Goal: Information Seeking & Learning: Learn about a topic

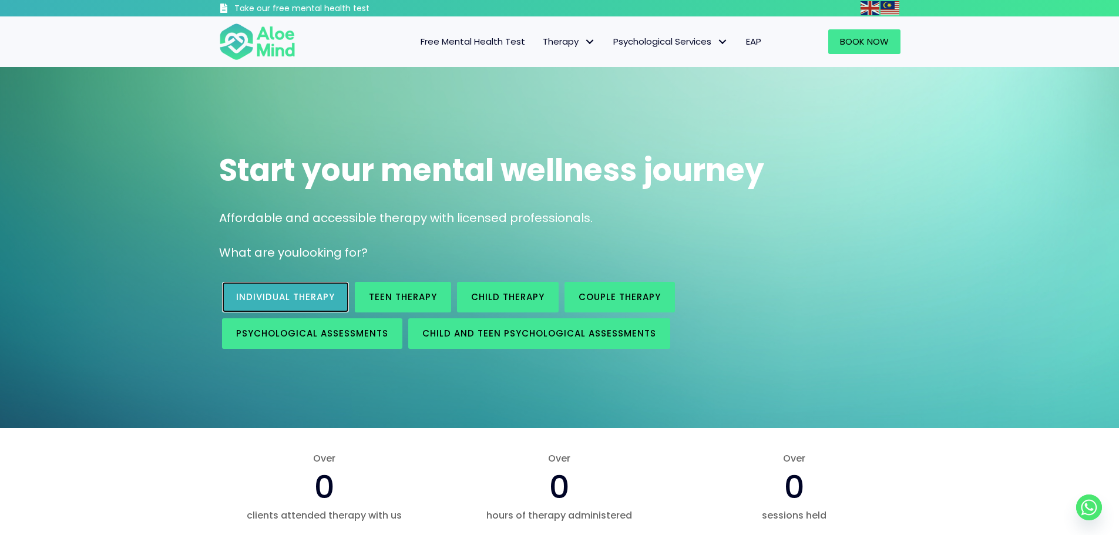
click at [317, 305] on link "Individual therapy" at bounding box center [285, 297] width 127 height 31
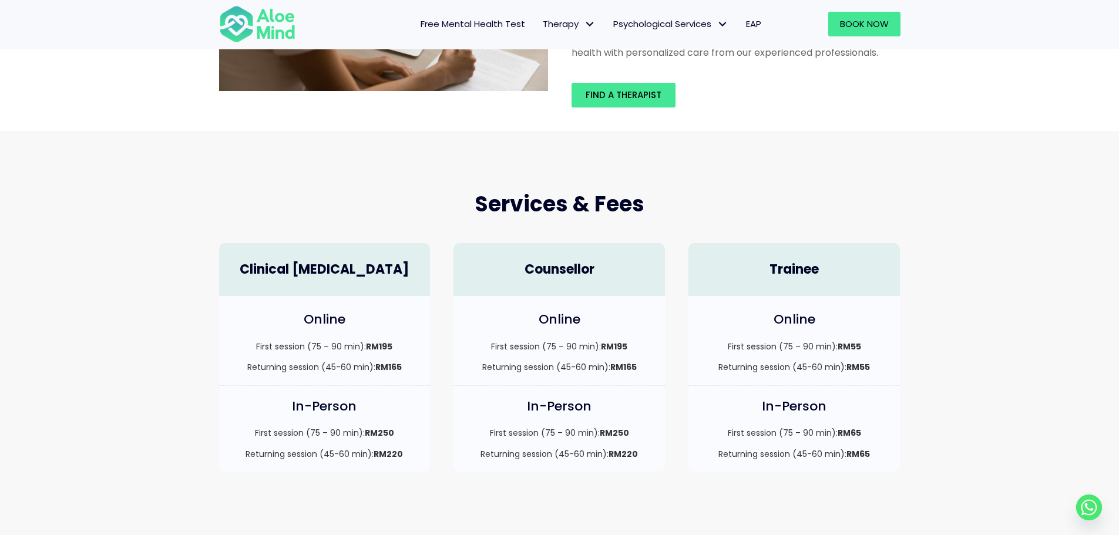
scroll to position [176, 0]
click at [568, 270] on h4 "Counsellor" at bounding box center [559, 271] width 188 height 18
click at [571, 427] on div "In-Person First session (75 – 90 min): RM250 Returning session (45-60 min): RM2…" at bounding box center [558, 430] width 211 height 86
drag, startPoint x: 631, startPoint y: 462, endPoint x: 621, endPoint y: 447, distance: 17.4
click at [631, 461] on div "In-Person First session (75 – 90 min): RM250 Returning session (45-60 min): RM2…" at bounding box center [558, 430] width 211 height 86
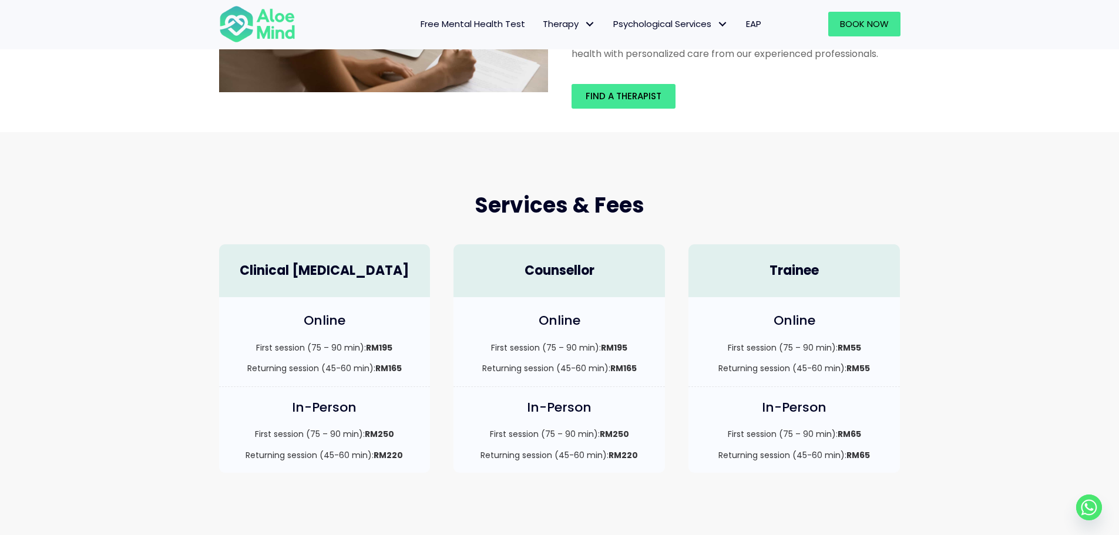
click at [621, 447] on div "First session (75 – 90 min): RM250 Returning session (45-60 min): RM220" at bounding box center [559, 444] width 188 height 33
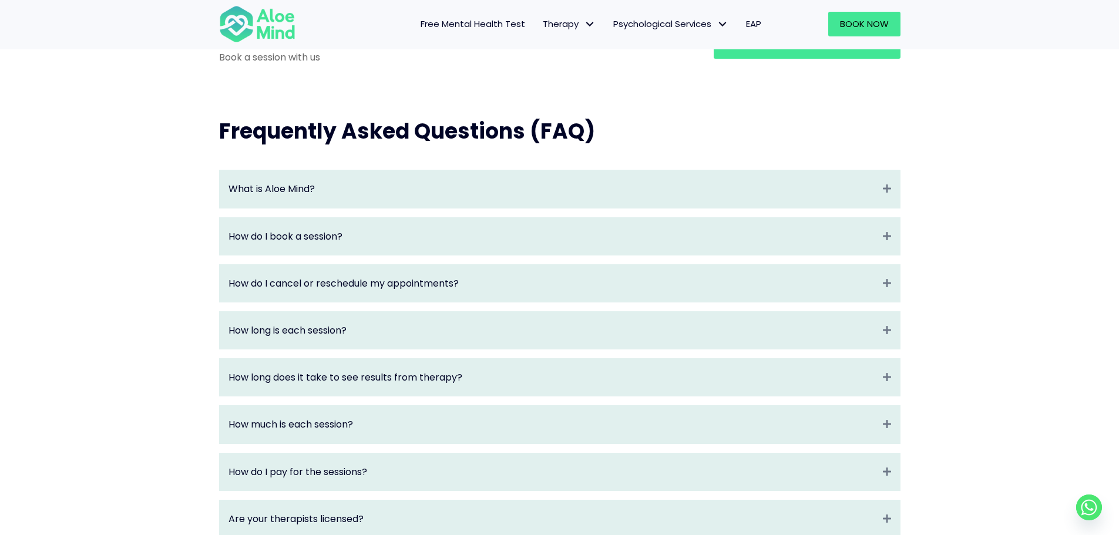
scroll to position [1175, 0]
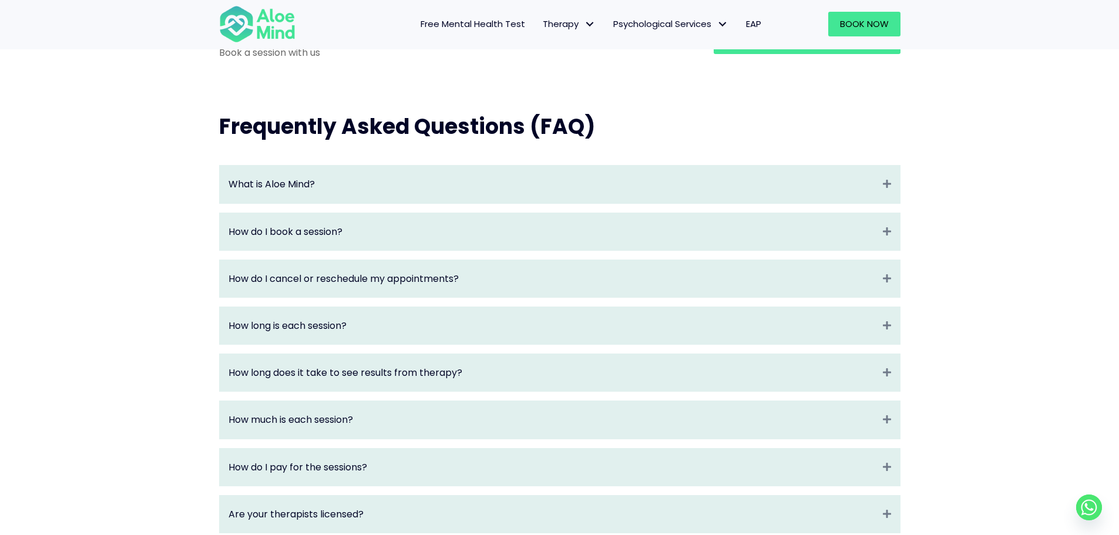
click at [386, 344] on div "How long is each session? Expand" at bounding box center [560, 325] width 680 height 37
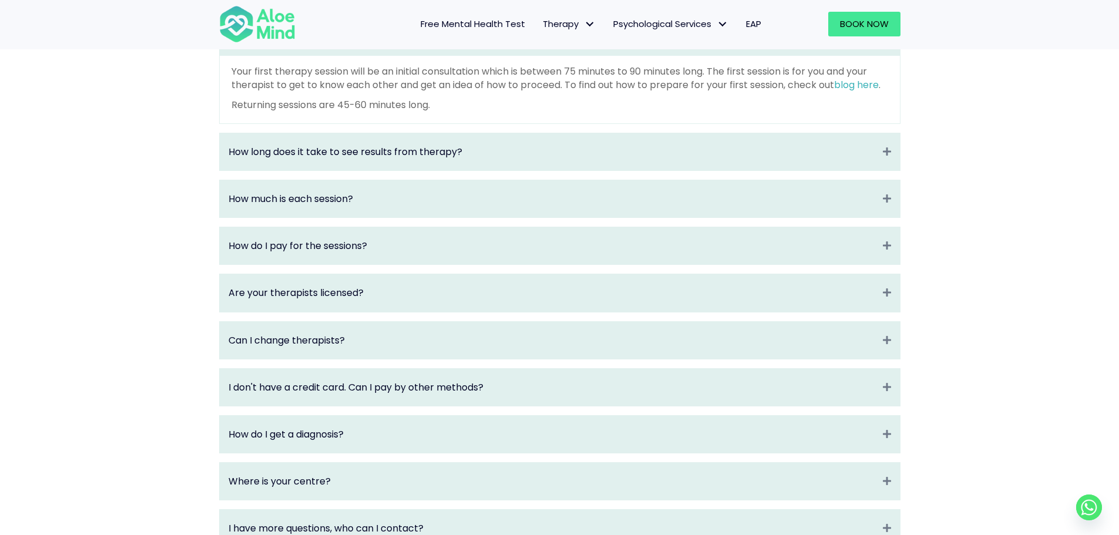
scroll to position [1468, 0]
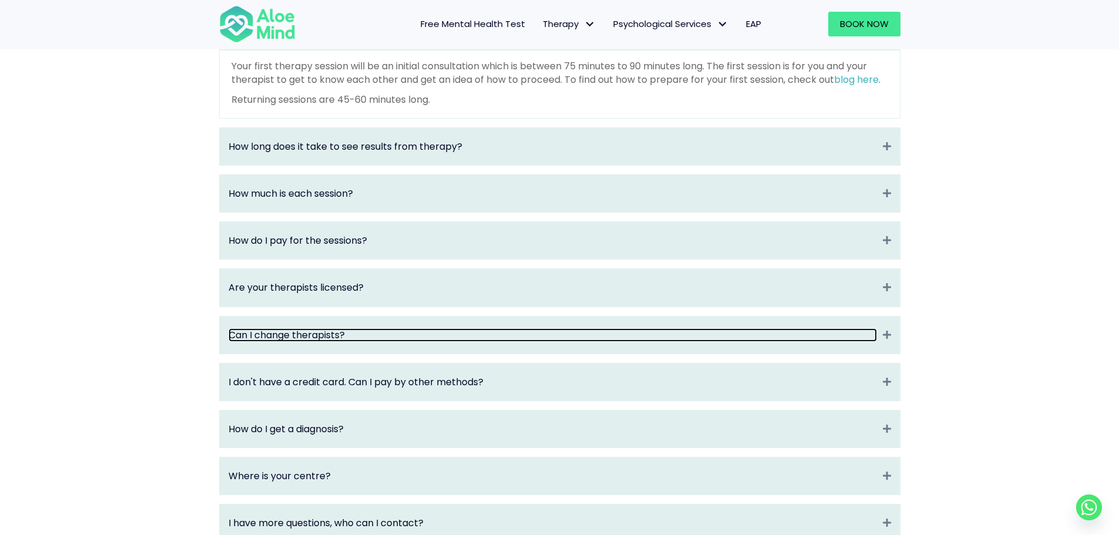
click at [421, 342] on link "Can I change therapists?" at bounding box center [552, 335] width 648 height 14
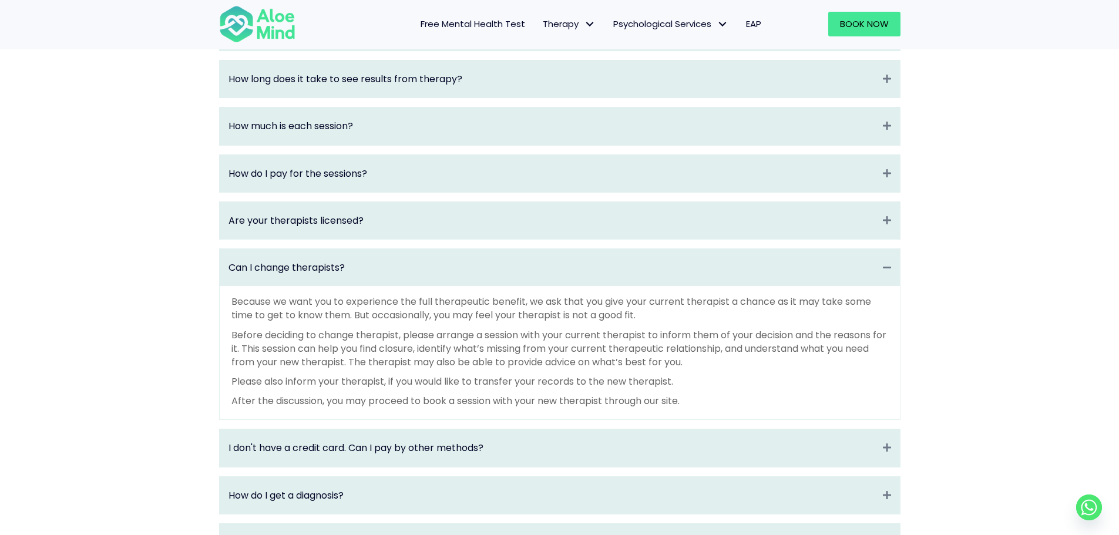
click at [169, 329] on div "Frequently Asked Questions (FAQ) What is Aloe Mind? Expand Aloe Mind is a platf…" at bounding box center [559, 218] width 1119 height 846
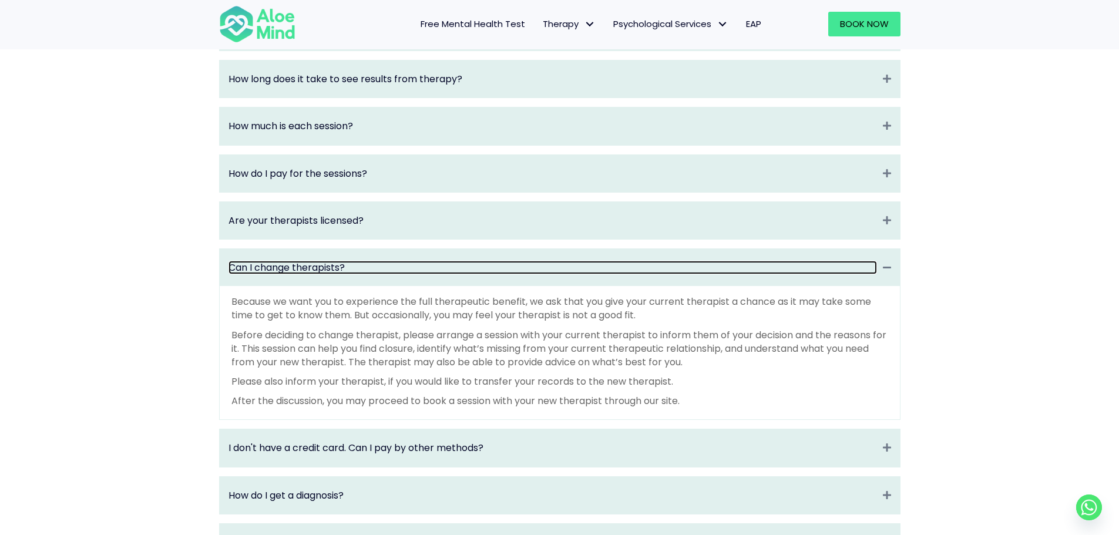
click at [392, 274] on link "Can I change therapists?" at bounding box center [552, 268] width 648 height 14
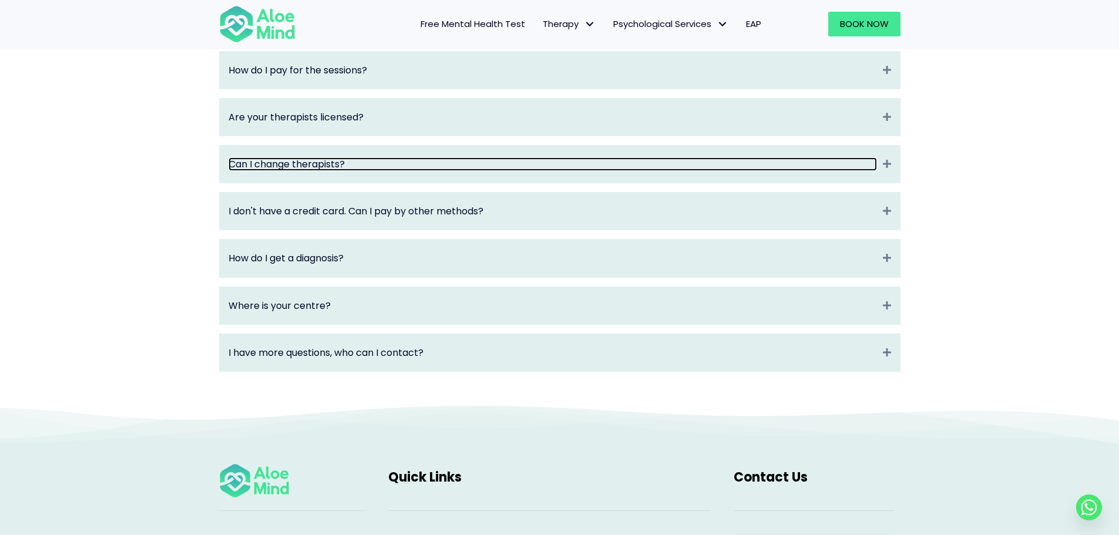
scroll to position [1586, 0]
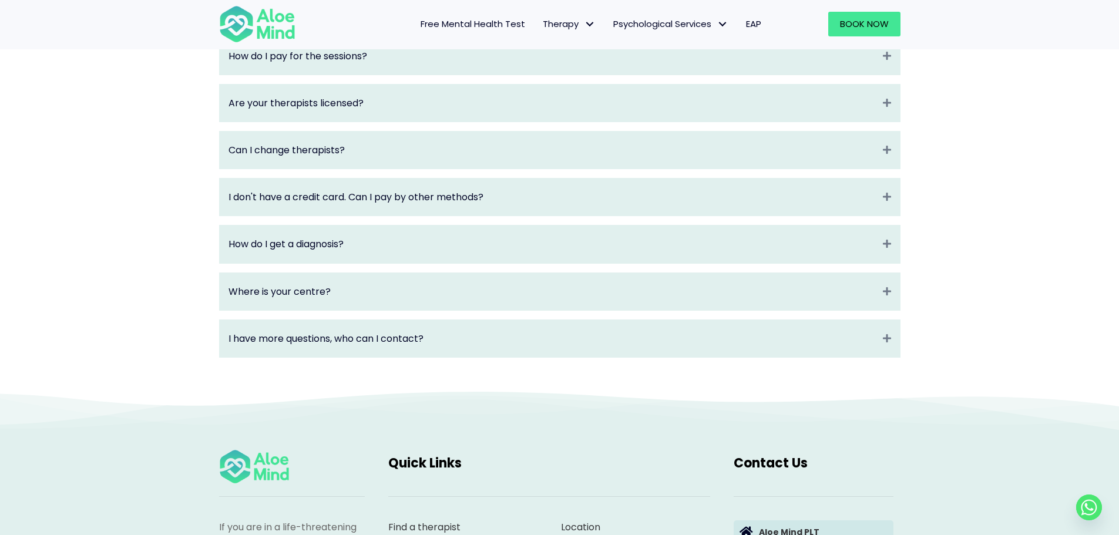
drag, startPoint x: 0, startPoint y: 311, endPoint x: 32, endPoint y: 260, distance: 60.1
click at [0, 311] on div "Frequently Asked Questions (FAQ) What is Aloe Mind? Expand Aloe Mind is a platf…" at bounding box center [559, 34] width 1119 height 712
